Goal: Task Accomplishment & Management: Manage account settings

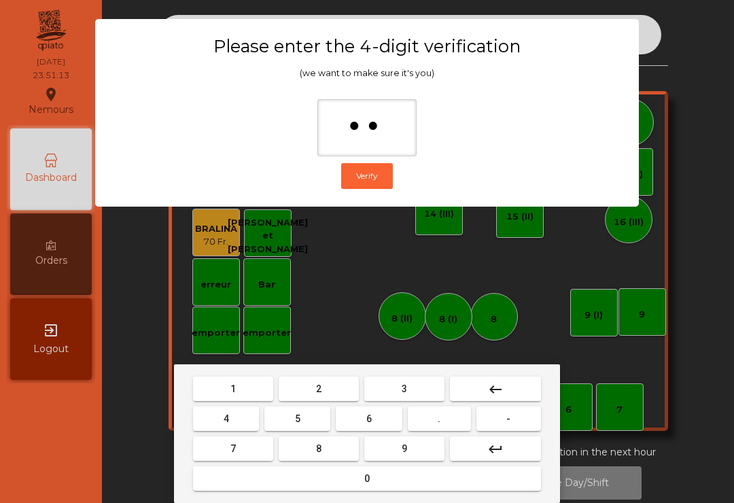
type input "***"
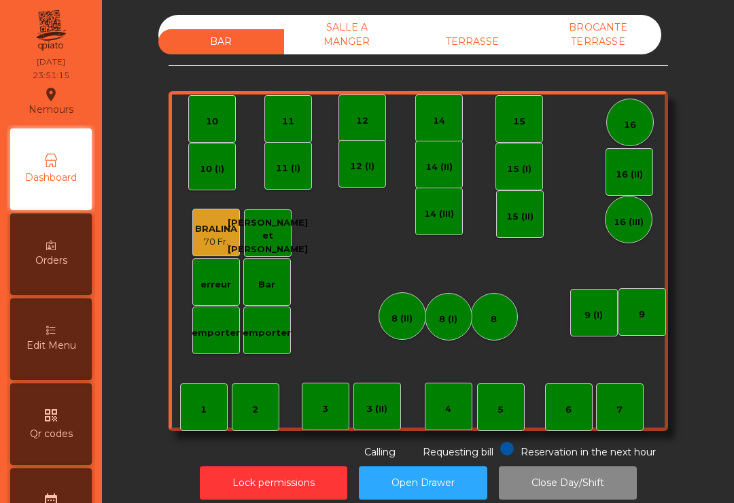
click at [600, 50] on div "BROCANTE TERRASSE" at bounding box center [599, 34] width 126 height 39
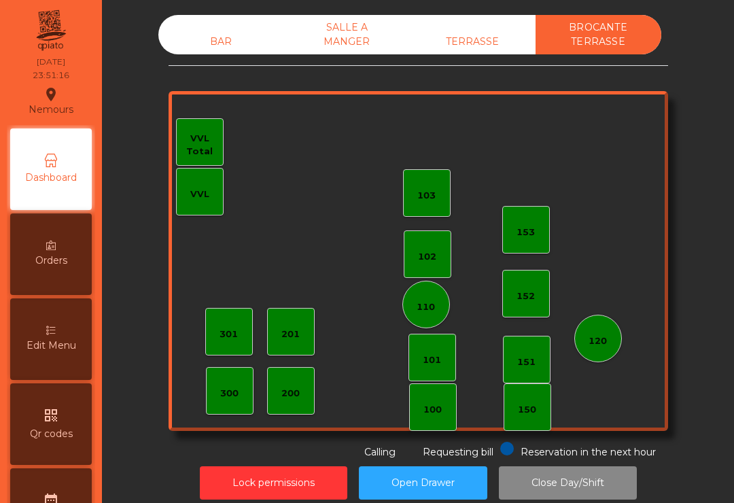
click at [471, 42] on div "TERRASSE" at bounding box center [473, 41] width 126 height 25
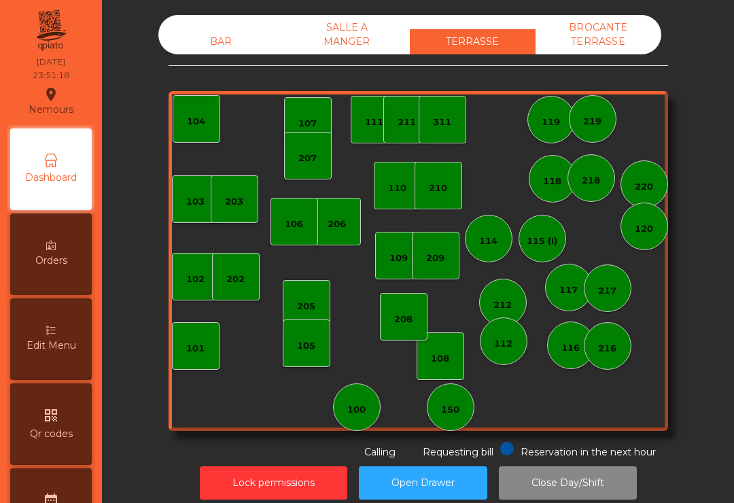
click at [348, 41] on div "SALLE A MANGER" at bounding box center [347, 34] width 126 height 39
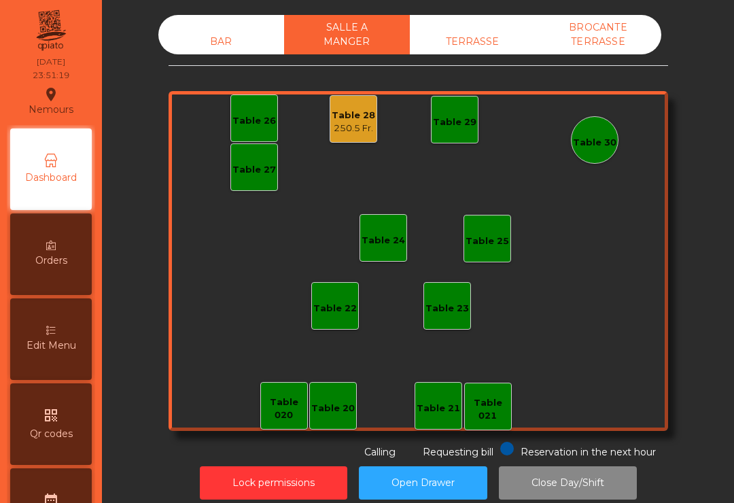
click at [362, 114] on div "Table 28" at bounding box center [354, 116] width 44 height 14
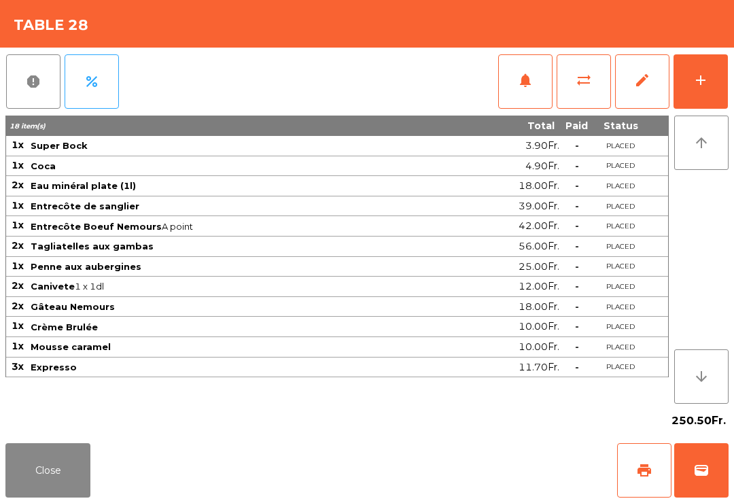
click at [635, 82] on span "edit" at bounding box center [642, 80] width 16 height 16
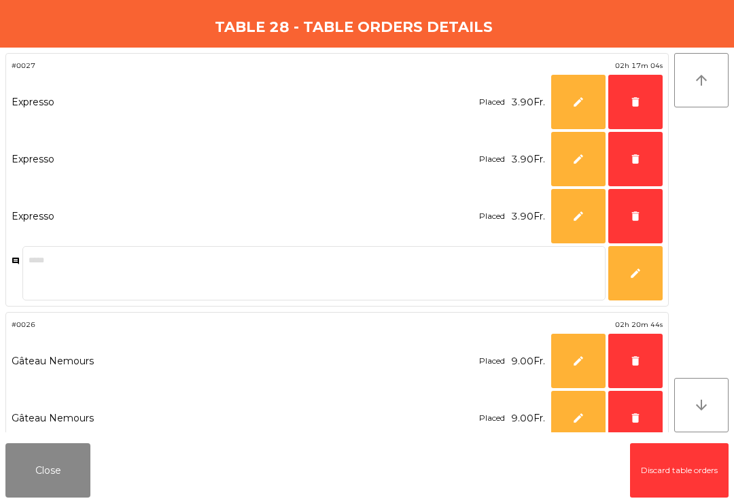
click at [641, 95] on button "delete" at bounding box center [635, 102] width 54 height 54
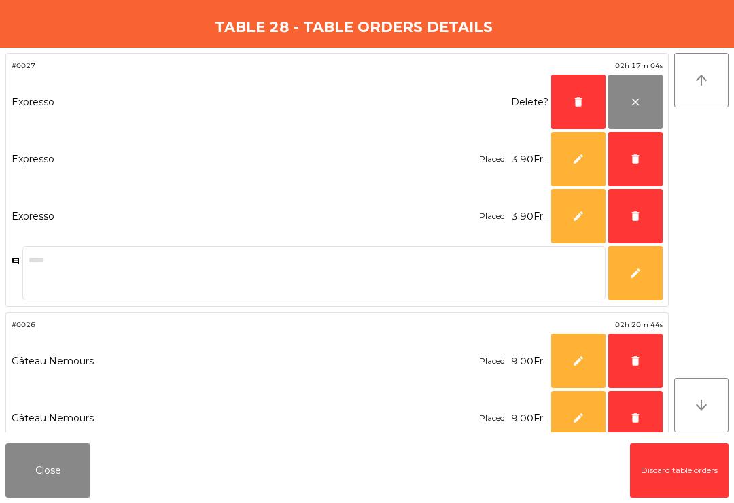
click at [623, 149] on button "delete" at bounding box center [635, 159] width 54 height 54
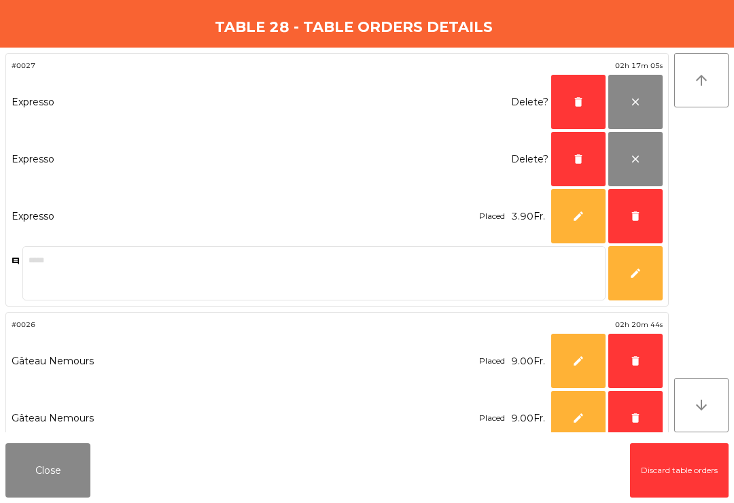
click at [640, 195] on button "delete" at bounding box center [635, 216] width 54 height 54
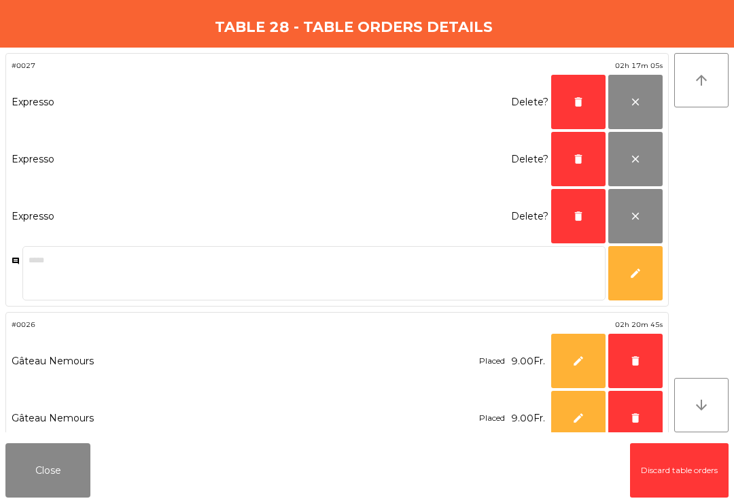
click at [627, 360] on button "delete" at bounding box center [635, 361] width 54 height 54
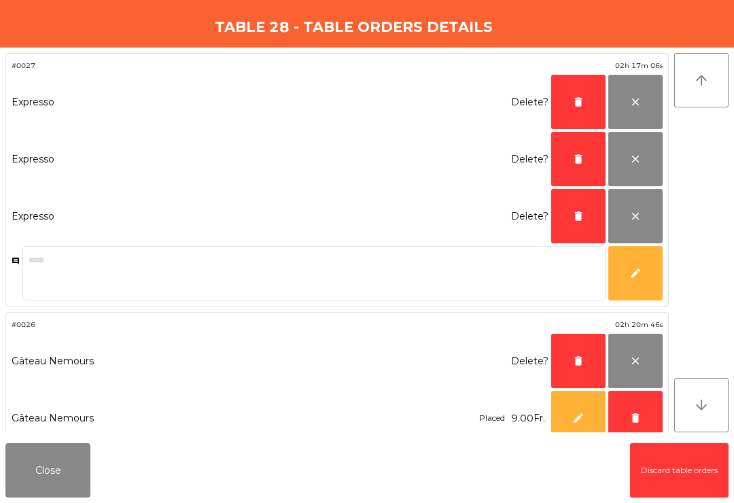
click at [642, 419] on button "delete" at bounding box center [635, 418] width 54 height 54
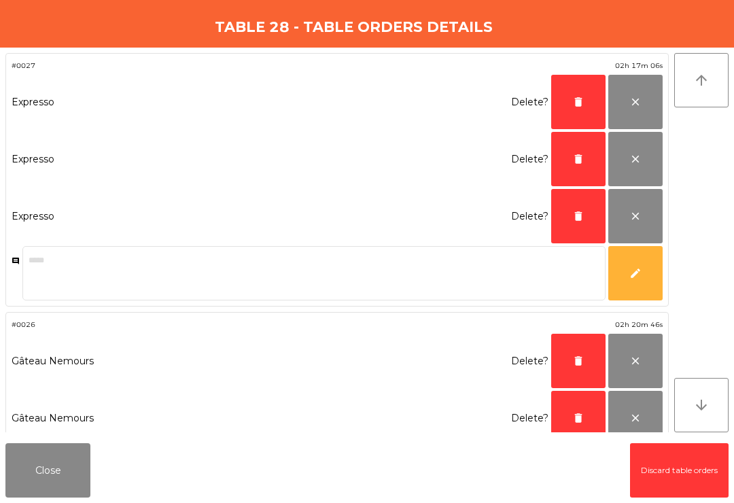
click at [579, 411] on button "delete" at bounding box center [578, 418] width 54 height 54
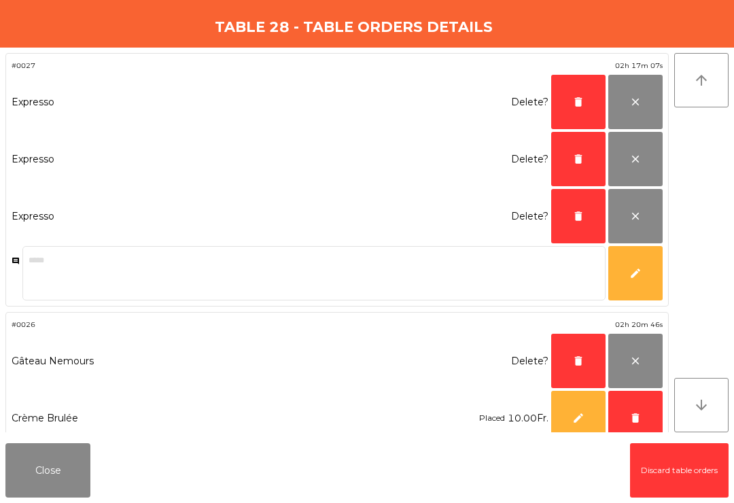
click at [569, 360] on button "delete" at bounding box center [578, 361] width 54 height 54
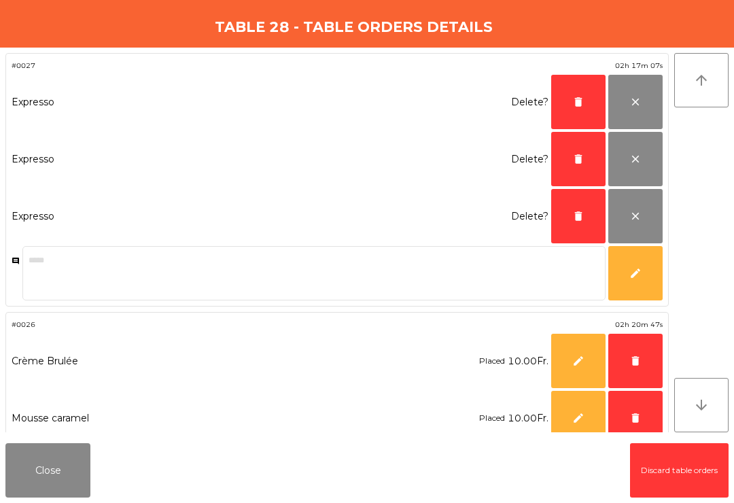
click at [585, 211] on button "delete" at bounding box center [578, 216] width 54 height 54
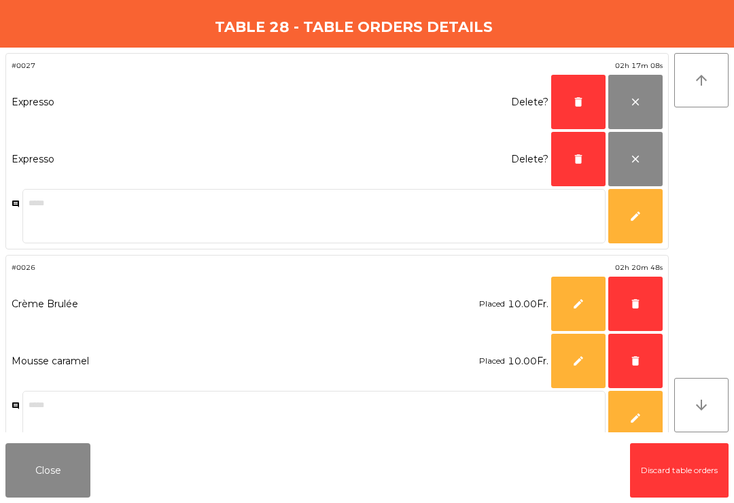
click at [574, 102] on span "delete" at bounding box center [578, 102] width 12 height 12
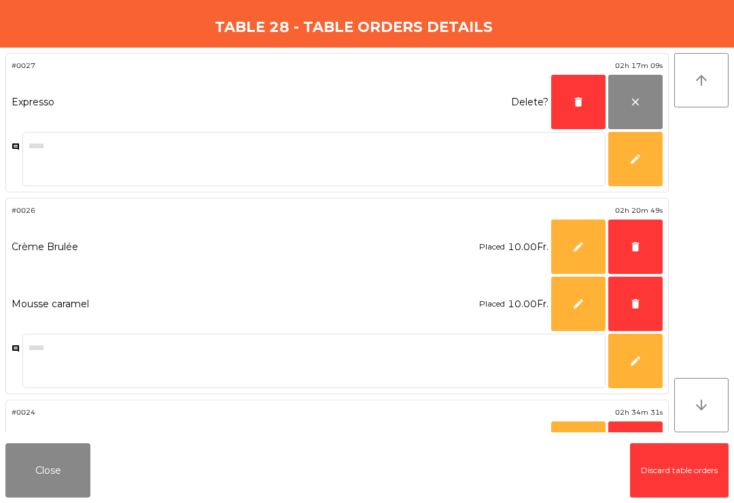
click at [578, 101] on span "delete" at bounding box center [578, 102] width 12 height 12
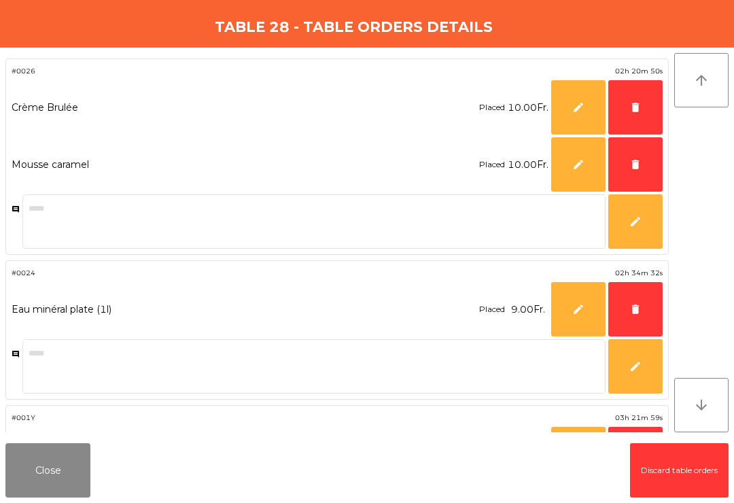
click at [638, 107] on span "delete" at bounding box center [636, 107] width 12 height 12
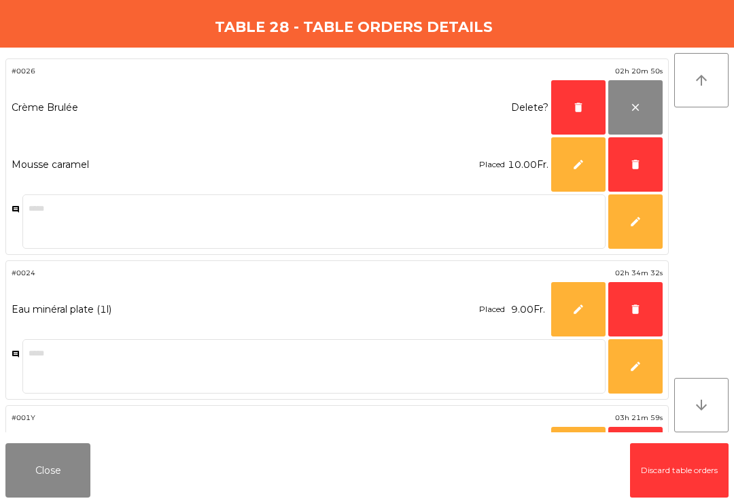
click at [630, 175] on button "delete" at bounding box center [635, 164] width 54 height 54
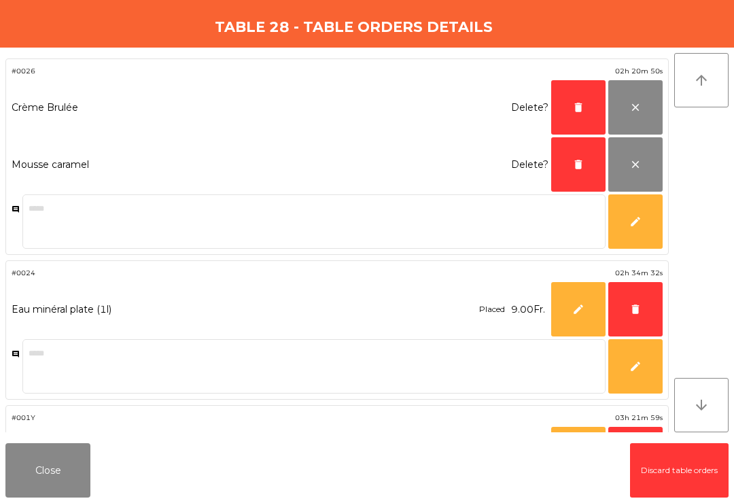
click at [575, 161] on span "delete" at bounding box center [578, 164] width 12 height 12
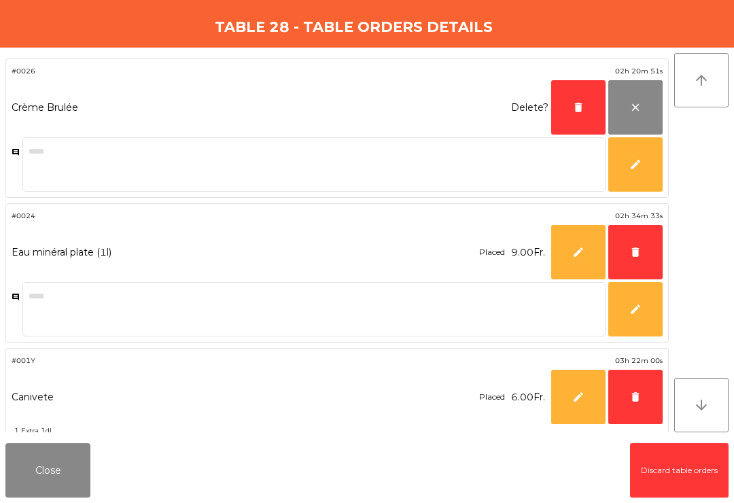
click at [575, 97] on button "delete" at bounding box center [578, 107] width 54 height 54
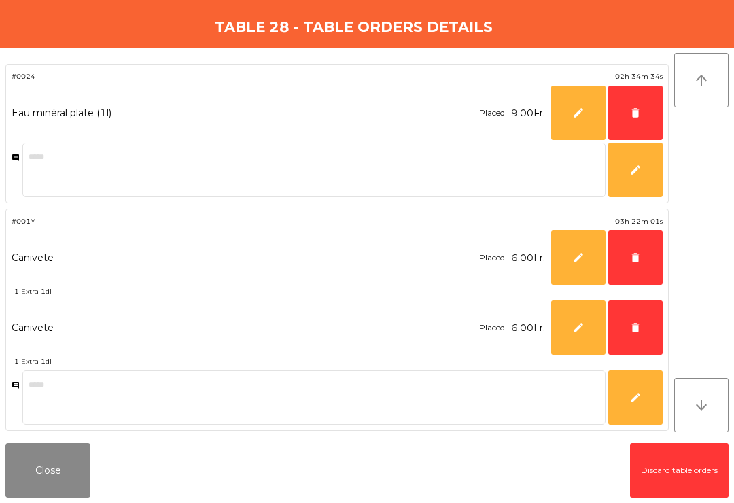
click at [630, 109] on span "delete" at bounding box center [636, 113] width 12 height 12
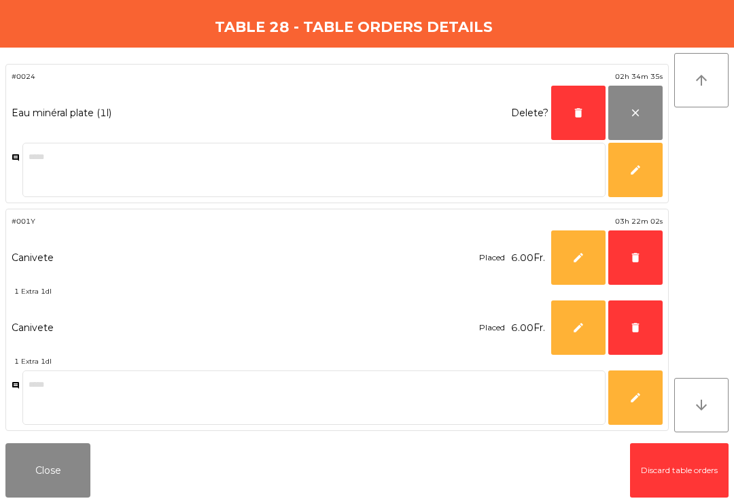
click at [642, 256] on button "delete" at bounding box center [635, 257] width 54 height 54
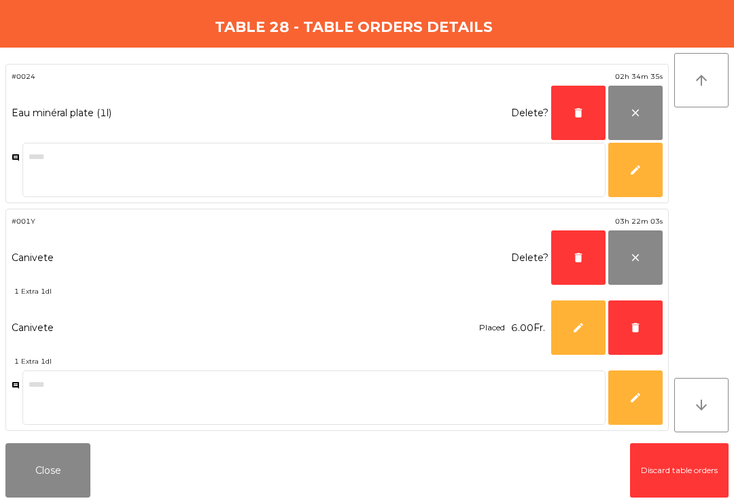
click at [628, 336] on button "delete" at bounding box center [635, 327] width 54 height 54
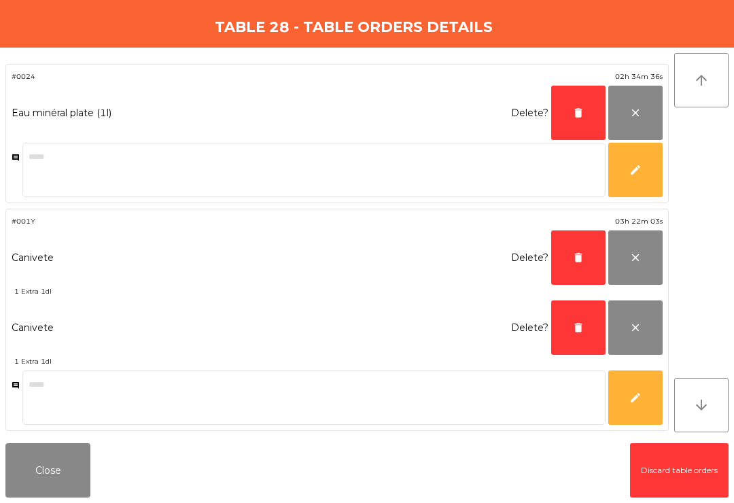
click at [591, 317] on button "delete" at bounding box center [578, 327] width 54 height 54
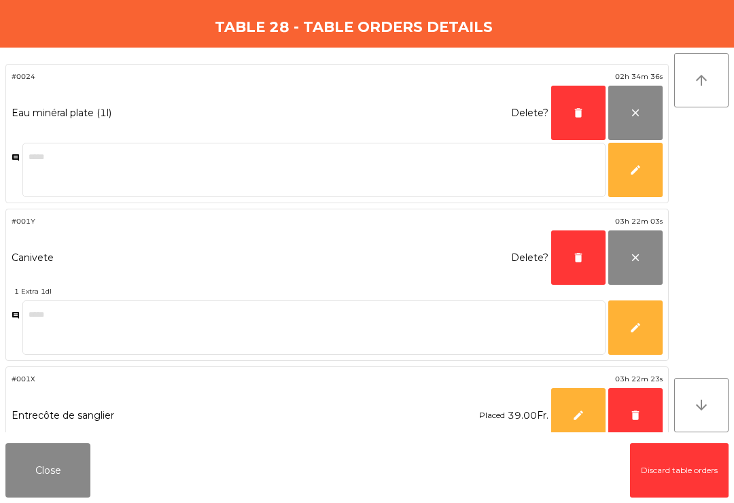
click at [583, 254] on span "delete" at bounding box center [578, 258] width 12 height 12
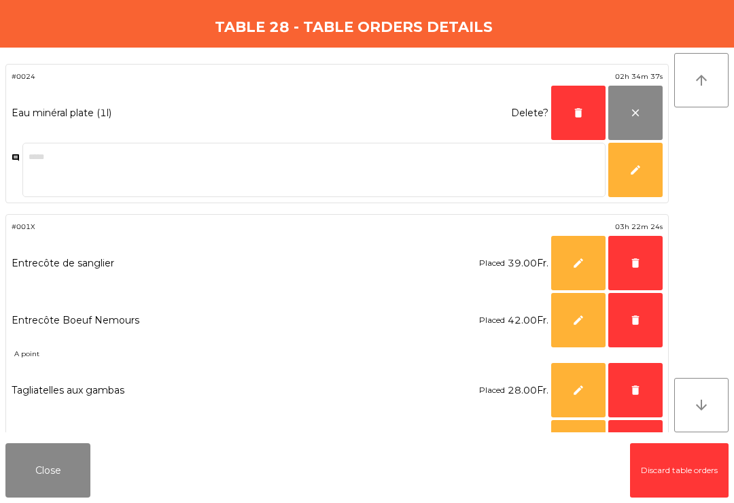
click at [580, 111] on span "delete" at bounding box center [578, 113] width 12 height 12
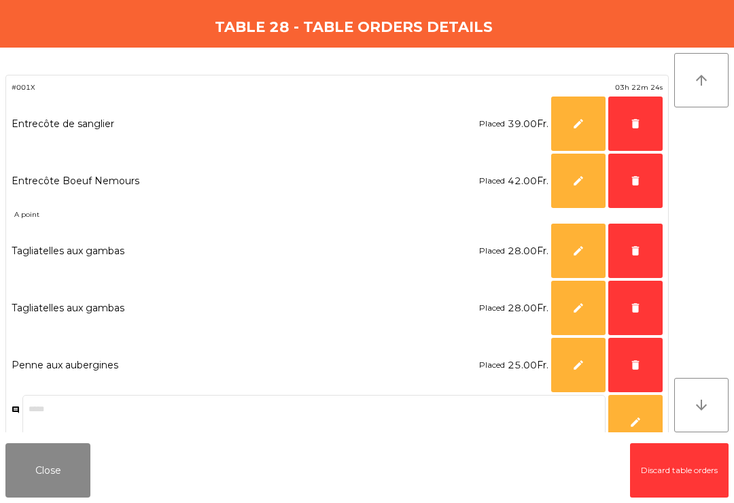
click at [635, 357] on button "delete" at bounding box center [635, 365] width 54 height 54
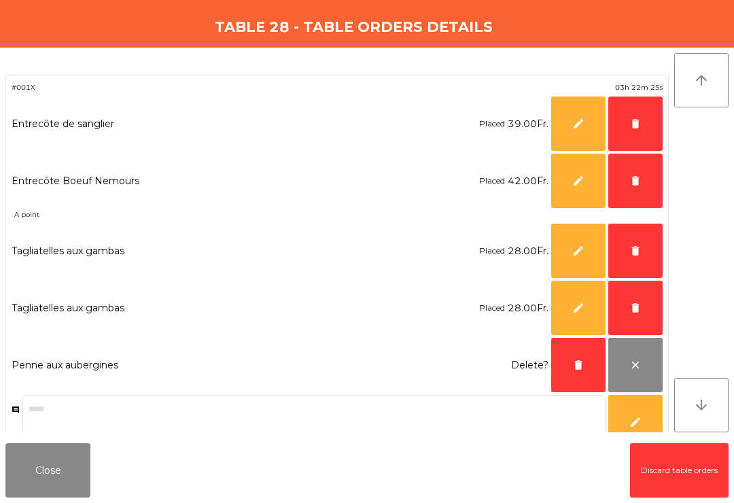
click at [634, 241] on button "delete" at bounding box center [635, 251] width 54 height 54
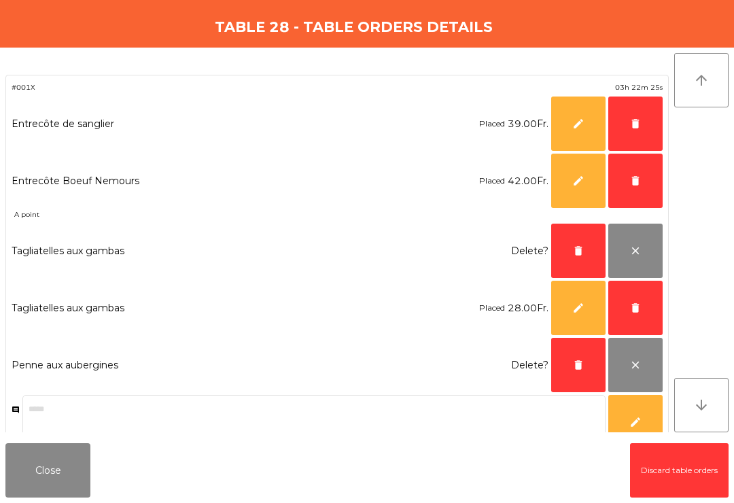
click at [636, 173] on button "delete" at bounding box center [635, 181] width 54 height 54
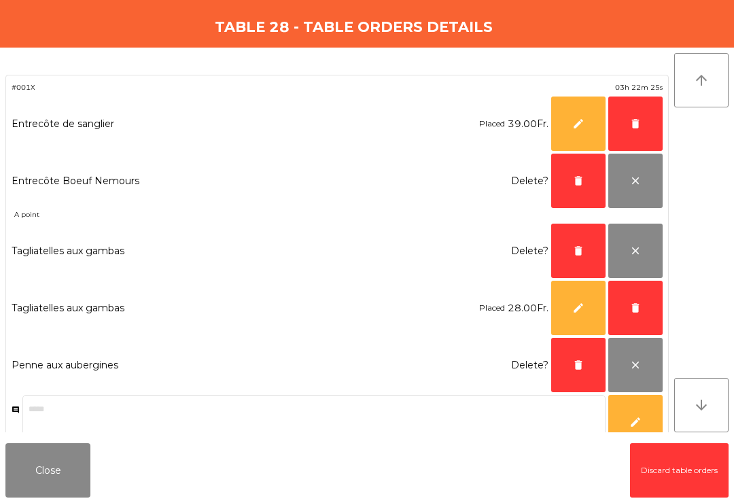
click at [638, 116] on button "delete" at bounding box center [635, 124] width 54 height 54
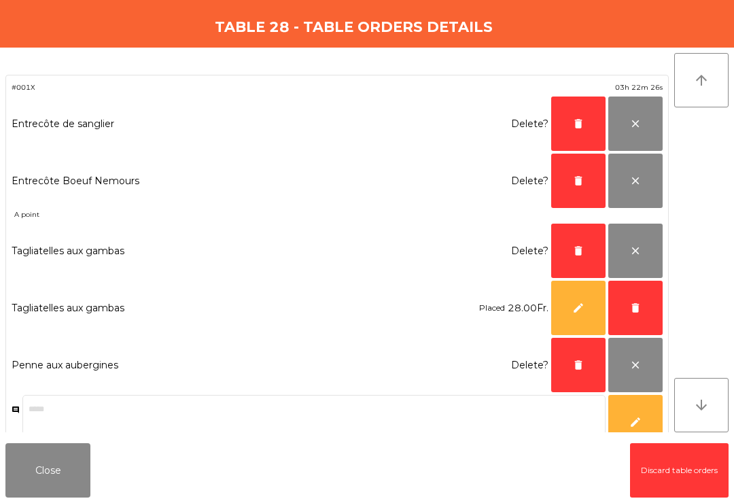
click at [581, 120] on span "delete" at bounding box center [578, 124] width 12 height 12
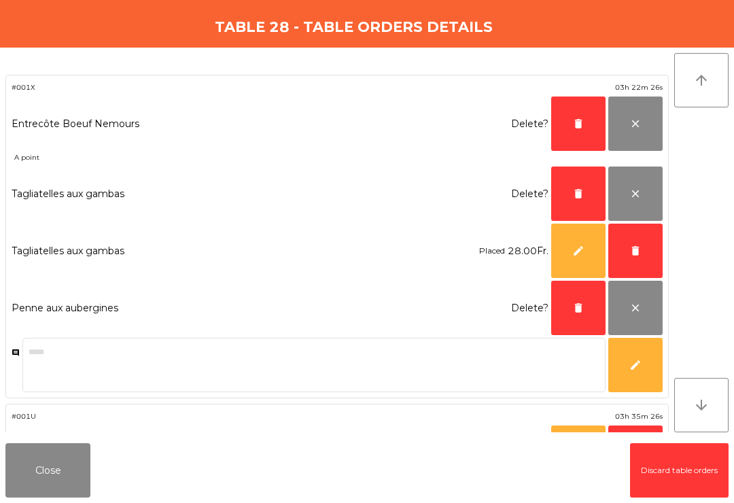
click at [581, 119] on span "delete" at bounding box center [578, 124] width 12 height 12
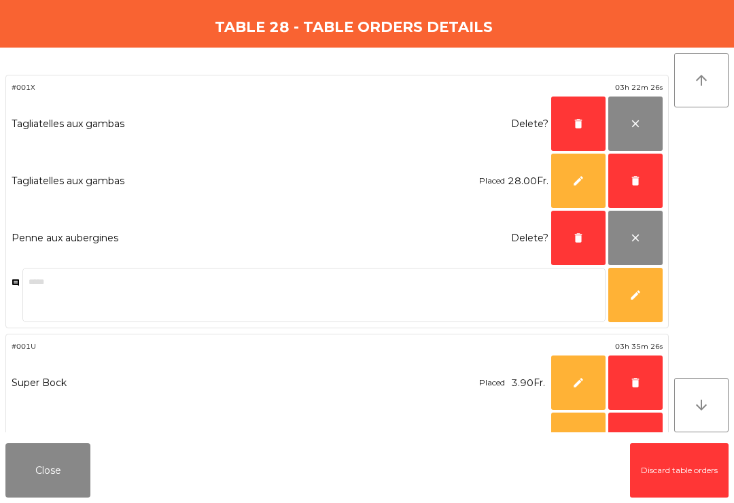
click at [571, 120] on button "delete" at bounding box center [578, 124] width 54 height 54
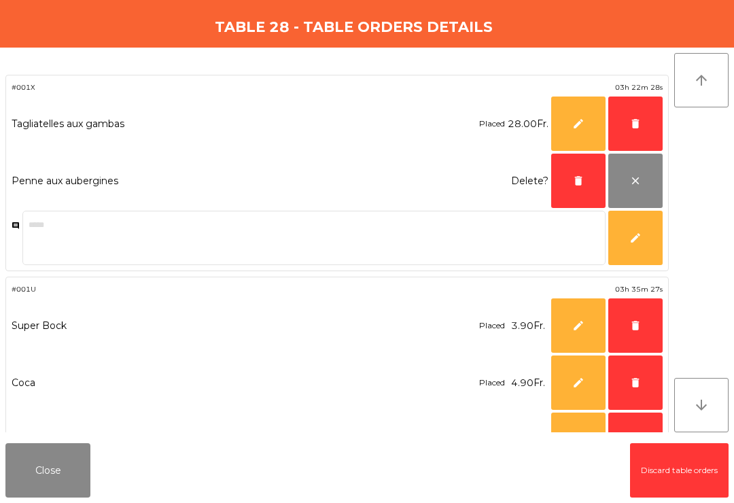
click at [630, 124] on span "delete" at bounding box center [636, 124] width 12 height 12
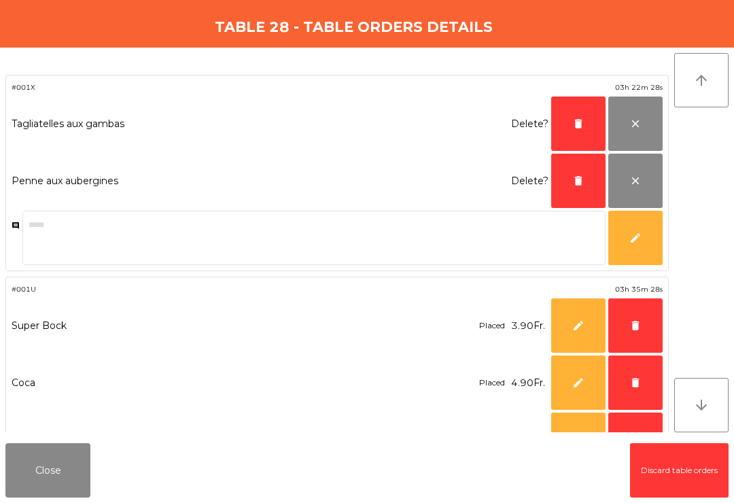
click at [560, 133] on button "delete" at bounding box center [578, 124] width 54 height 54
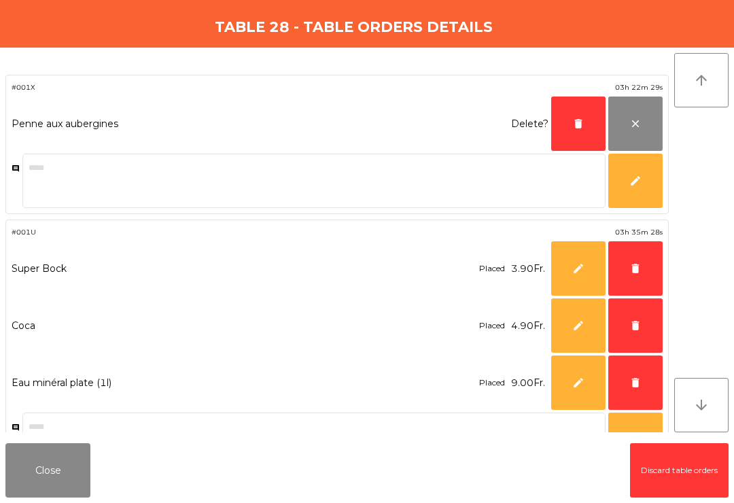
click at [560, 124] on button "delete" at bounding box center [578, 124] width 54 height 54
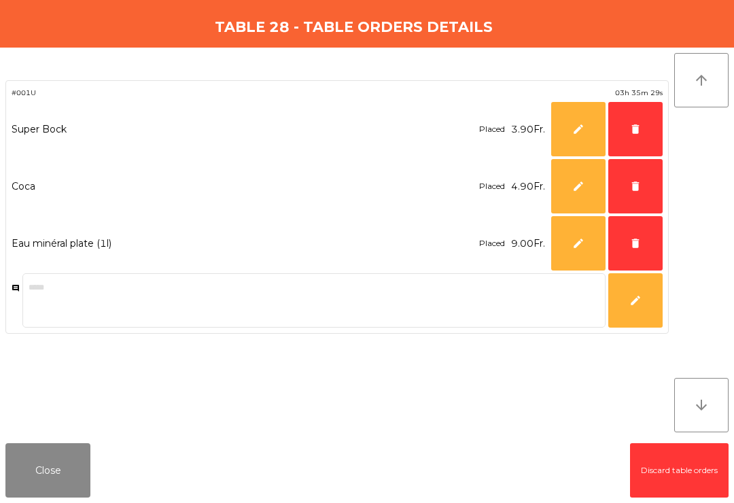
click at [636, 235] on button "delete" at bounding box center [635, 243] width 54 height 54
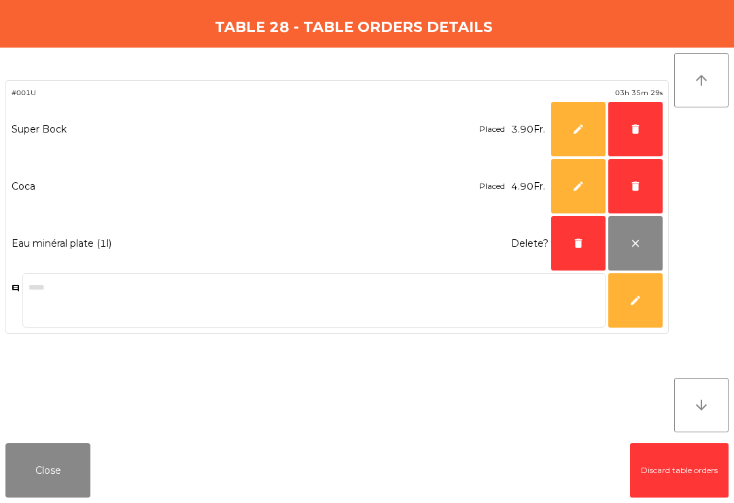
click at [625, 181] on button "delete" at bounding box center [635, 186] width 54 height 54
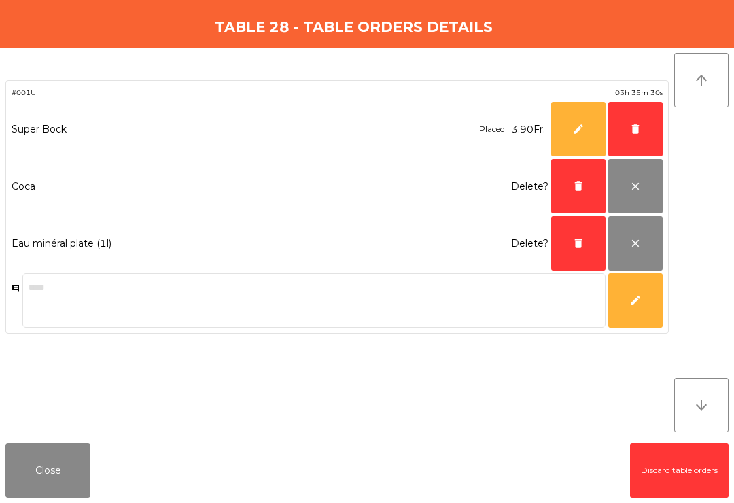
click at [627, 124] on button "delete" at bounding box center [635, 129] width 54 height 54
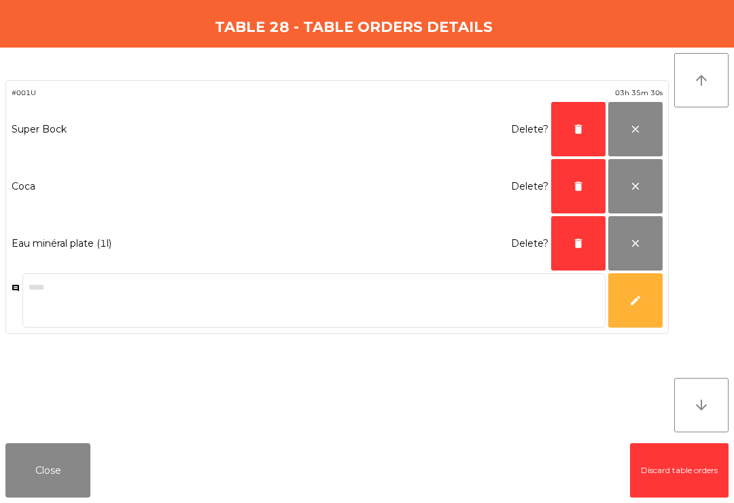
click at [574, 133] on span "delete" at bounding box center [578, 129] width 12 height 12
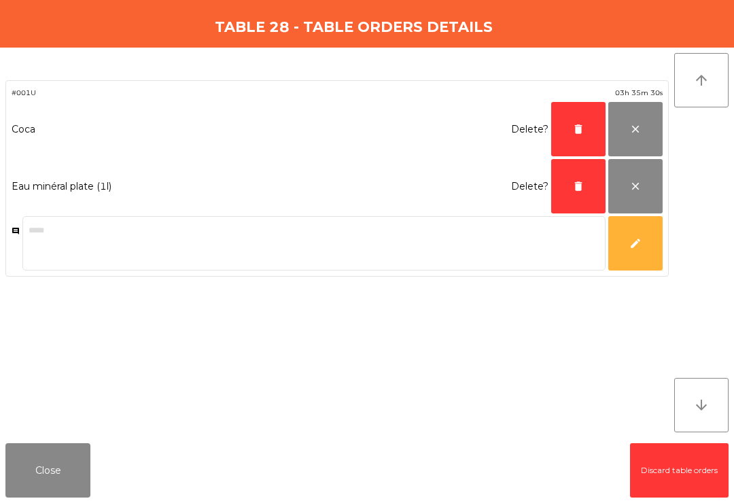
click at [574, 133] on span "delete" at bounding box center [578, 129] width 12 height 12
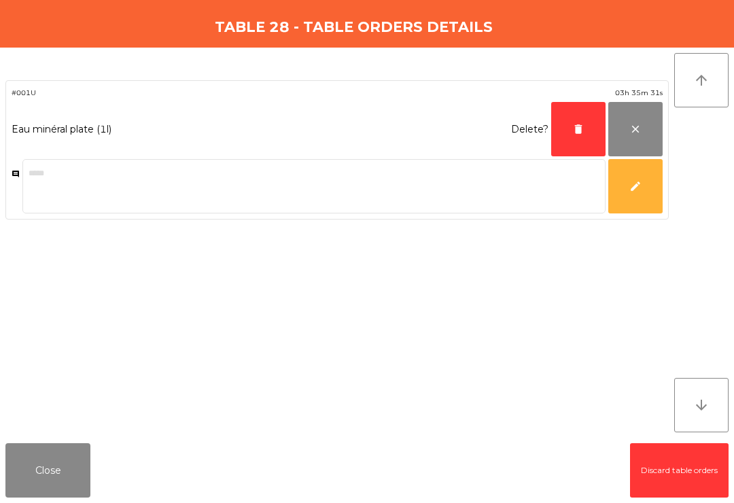
click at [583, 121] on button "delete" at bounding box center [578, 129] width 54 height 54
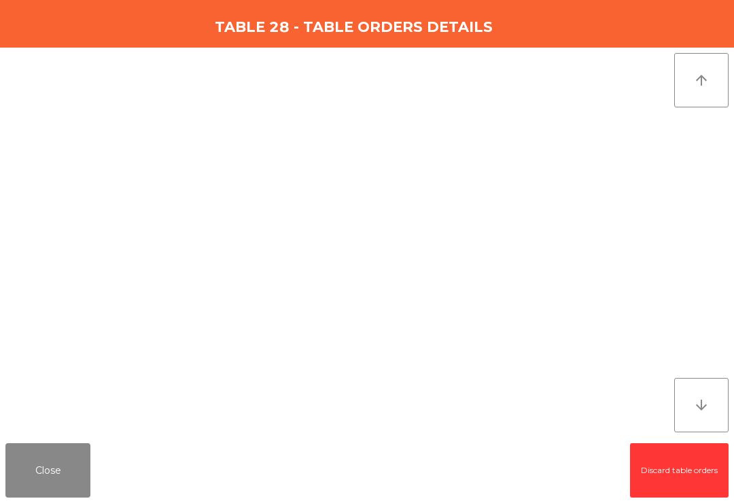
click at [50, 468] on button "Close" at bounding box center [47, 470] width 85 height 54
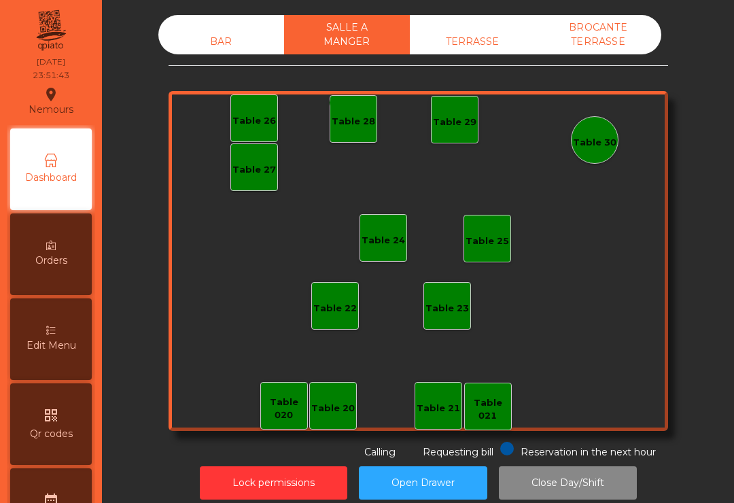
click at [279, 485] on button "Lock permissions" at bounding box center [274, 482] width 148 height 33
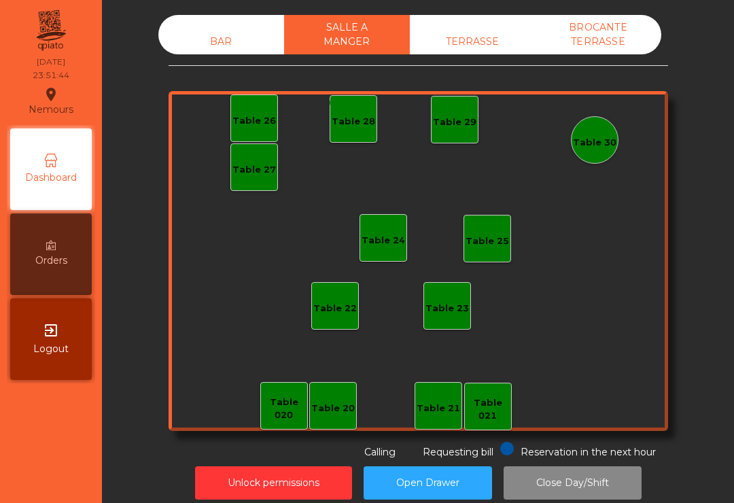
click at [596, 47] on div "BROCANTE TERRASSE" at bounding box center [599, 34] width 126 height 39
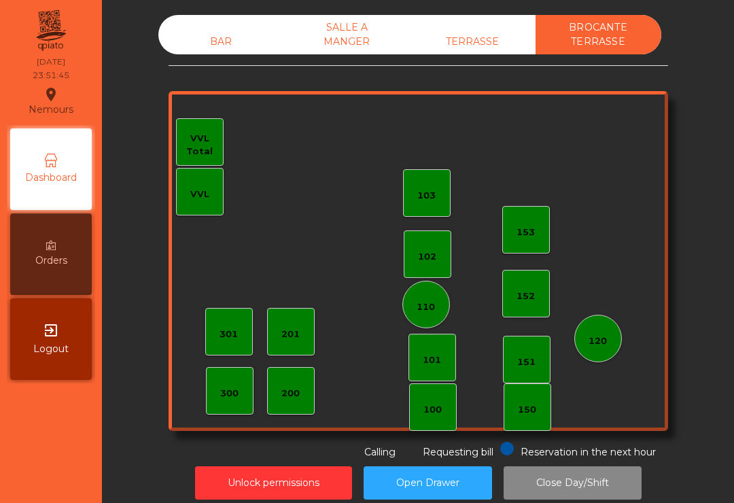
click at [474, 40] on div "TERRASSE" at bounding box center [473, 41] width 126 height 25
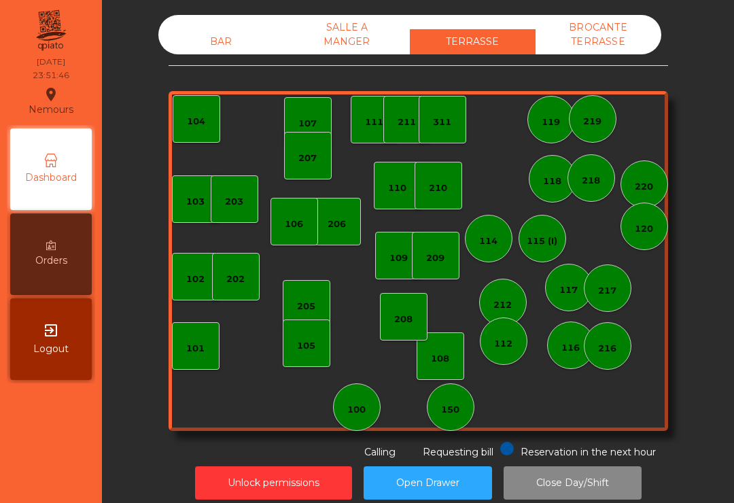
click at [336, 35] on div "SALLE A MANGER" at bounding box center [347, 34] width 126 height 39
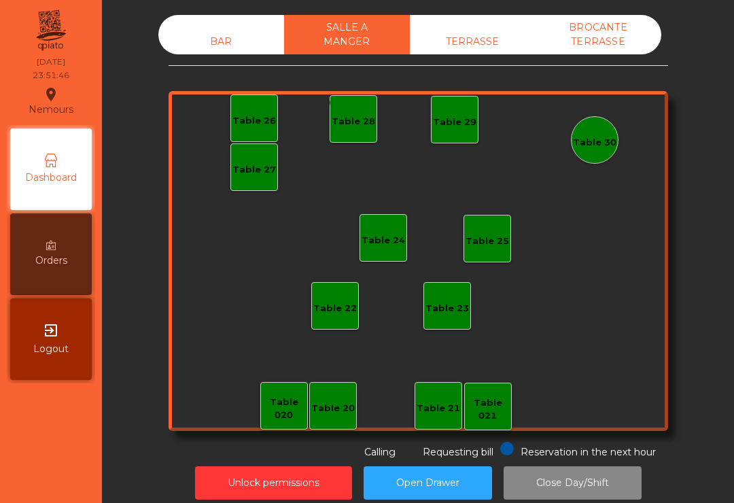
click at [215, 34] on div "BAR" at bounding box center [221, 41] width 126 height 25
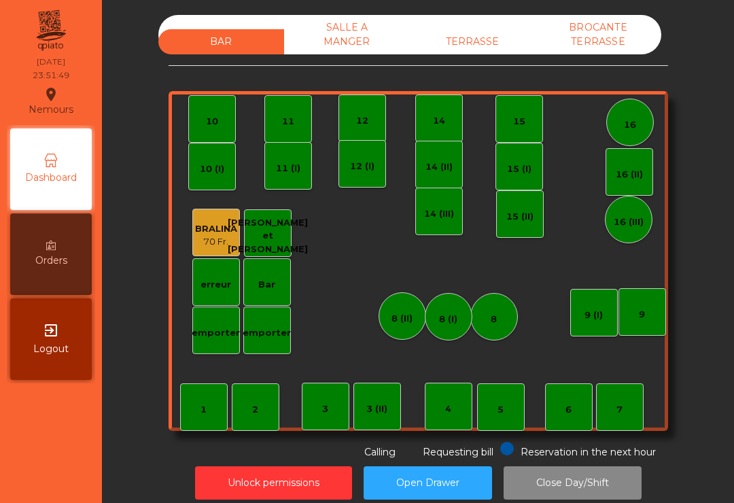
click at [583, 482] on button "Close Day/Shift" at bounding box center [573, 482] width 138 height 33
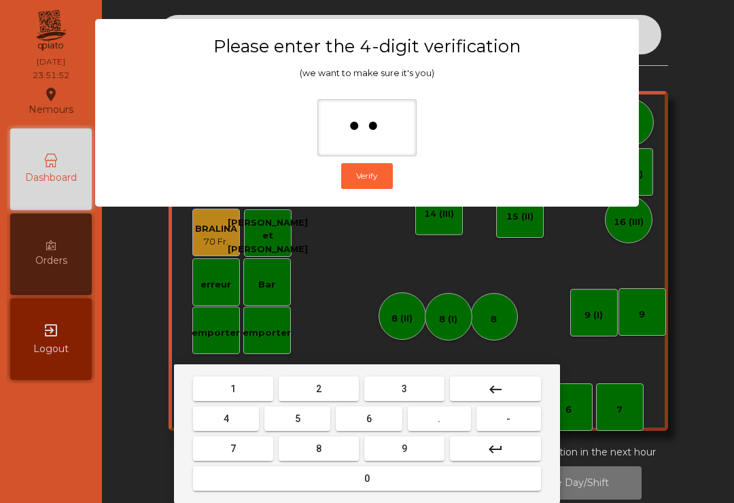
type input "***"
